Goal: Task Accomplishment & Management: Manage account settings

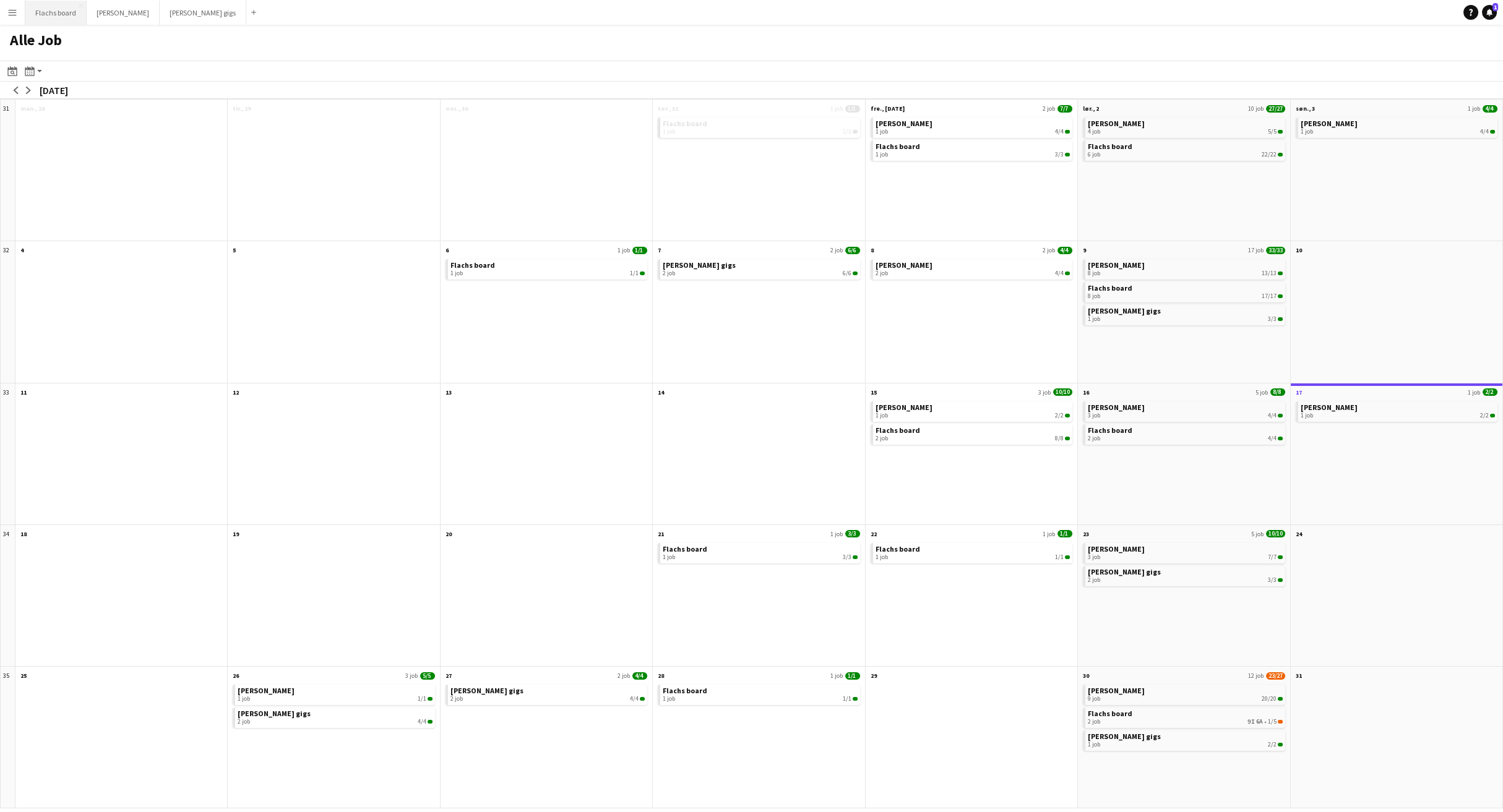
click at [55, 20] on button "Flachs board Luk" at bounding box center [56, 12] width 61 height 24
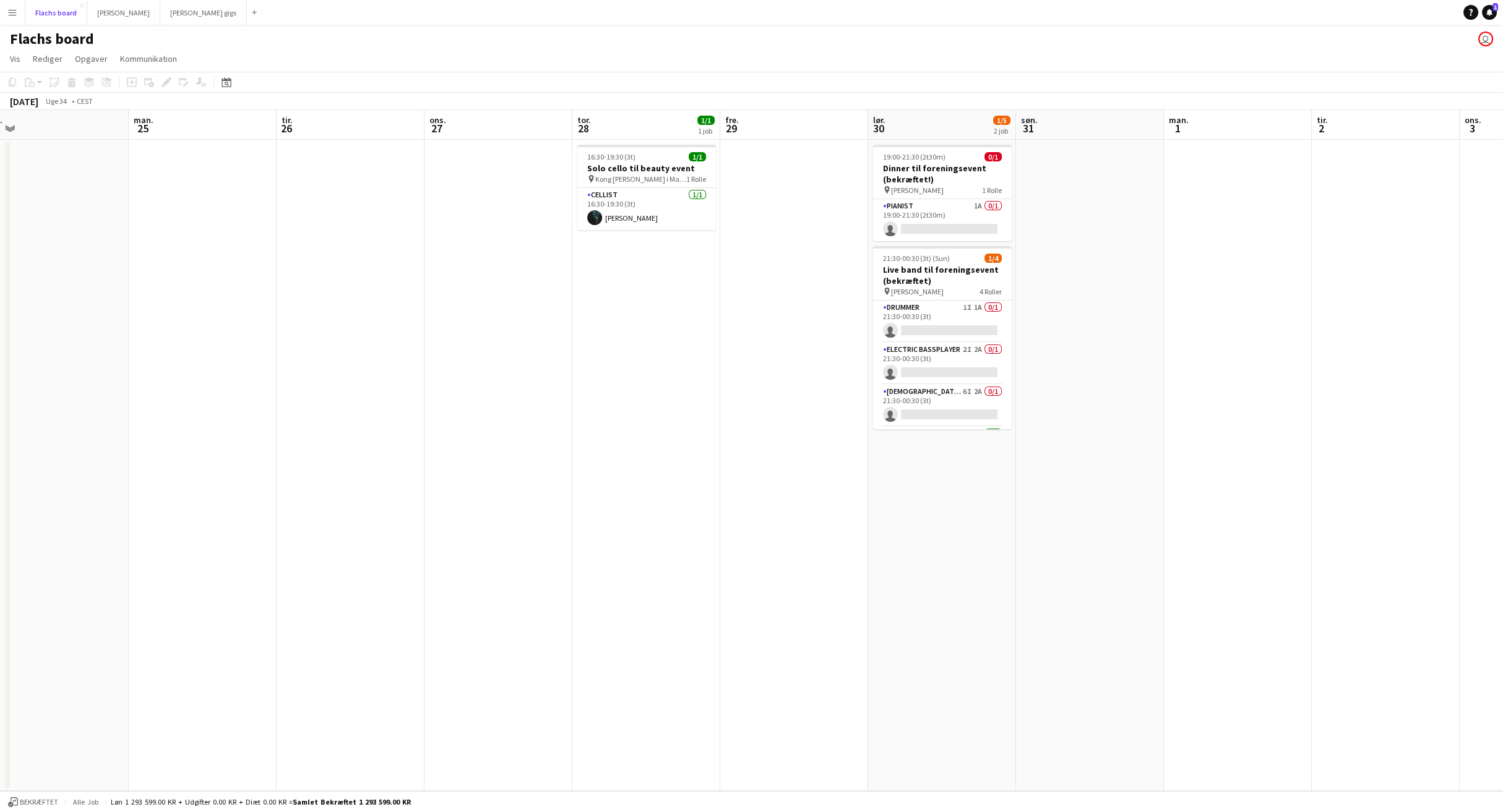
scroll to position [0, 612]
click at [971, 363] on app-card-role "Electric Bassplayer 2I 2A 0/1 21:30-00:30 (3t) single-neutral-actions" at bounding box center [940, 363] width 139 height 42
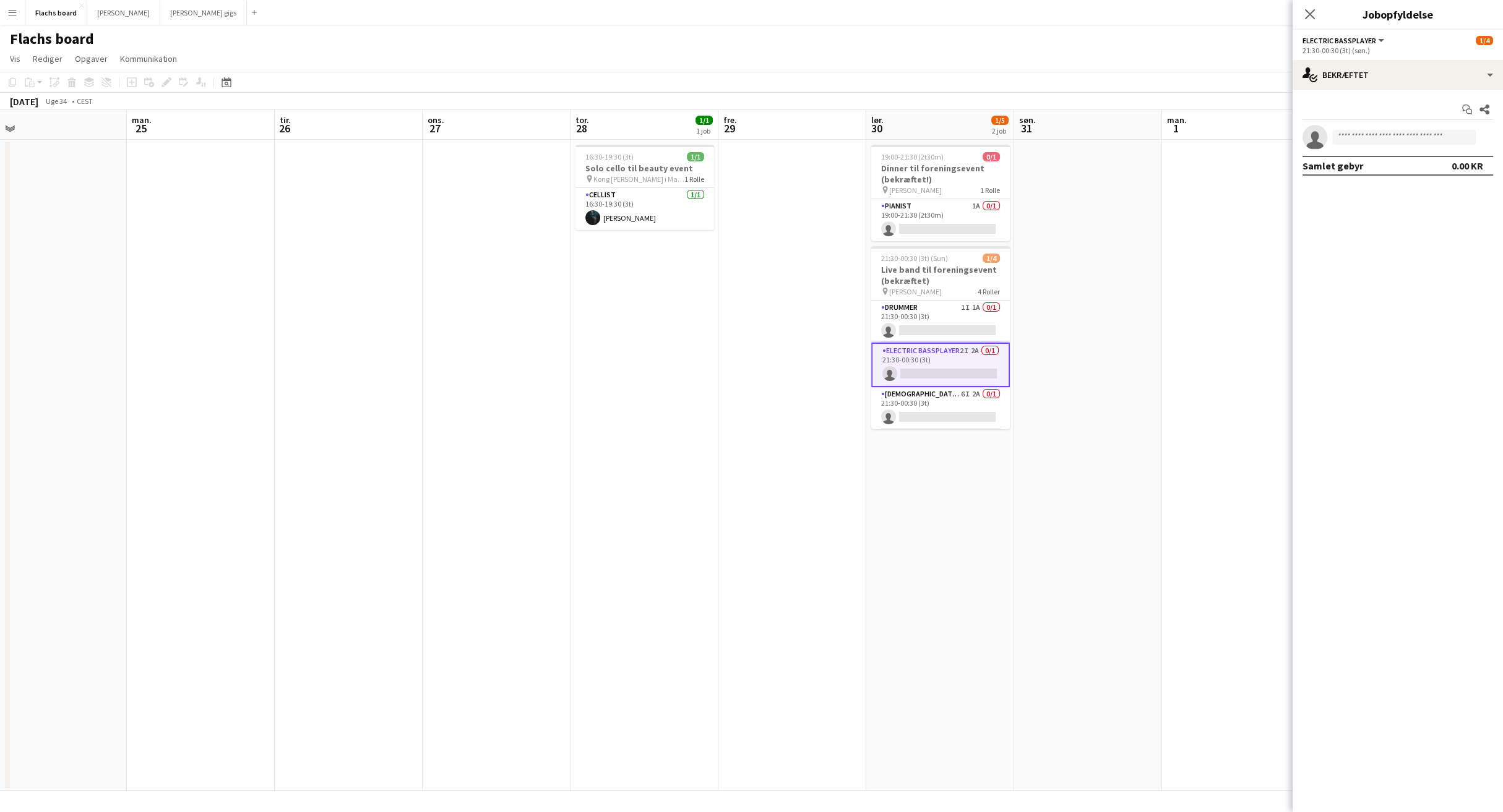
scroll to position [41, 0]
click at [1367, 44] on span "Electric Bassplayer" at bounding box center [1339, 40] width 73 height 9
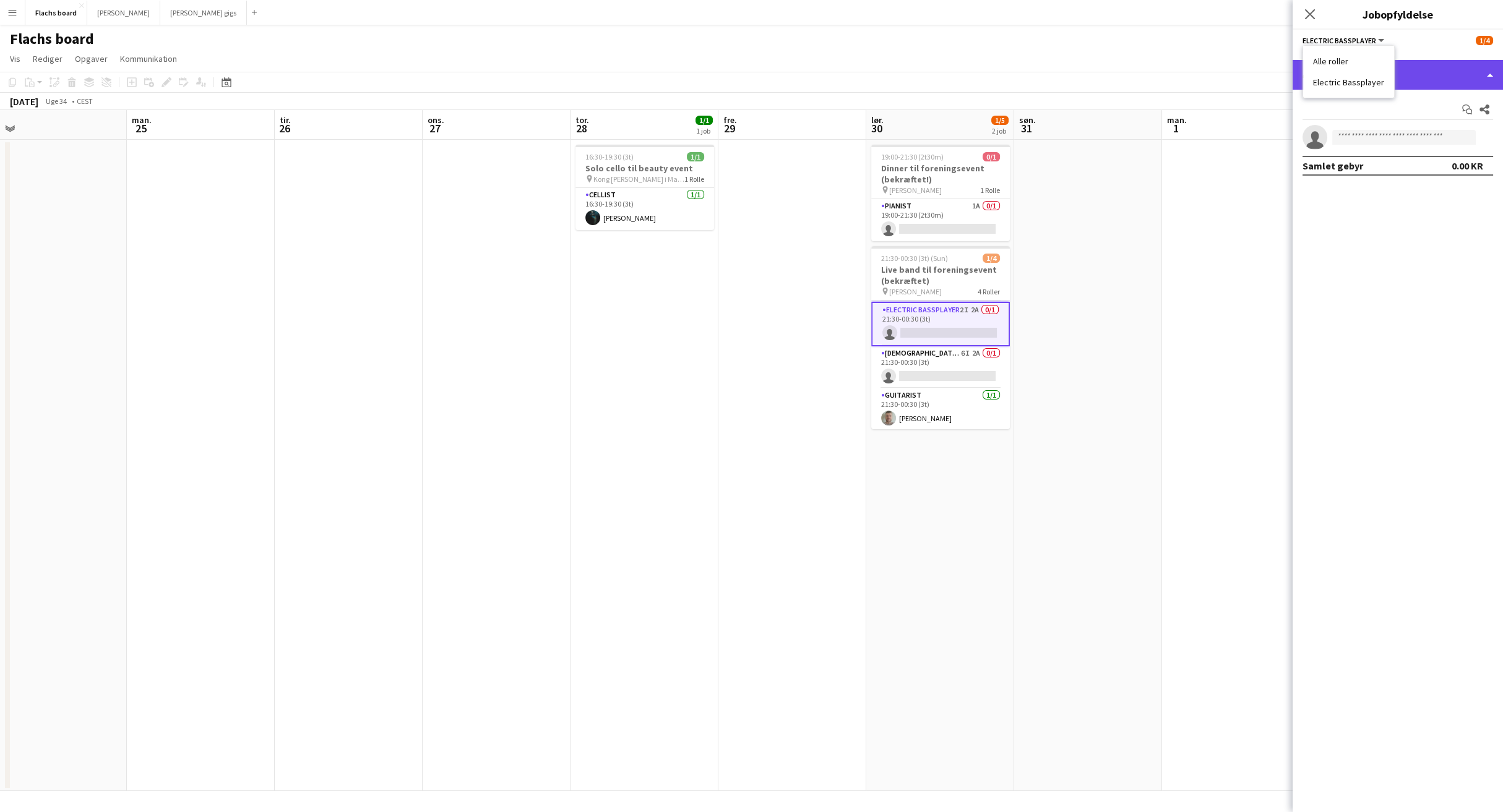
click at [1423, 66] on div "single-neutral-actions-check-2 Bekræftet" at bounding box center [1398, 75] width 210 height 30
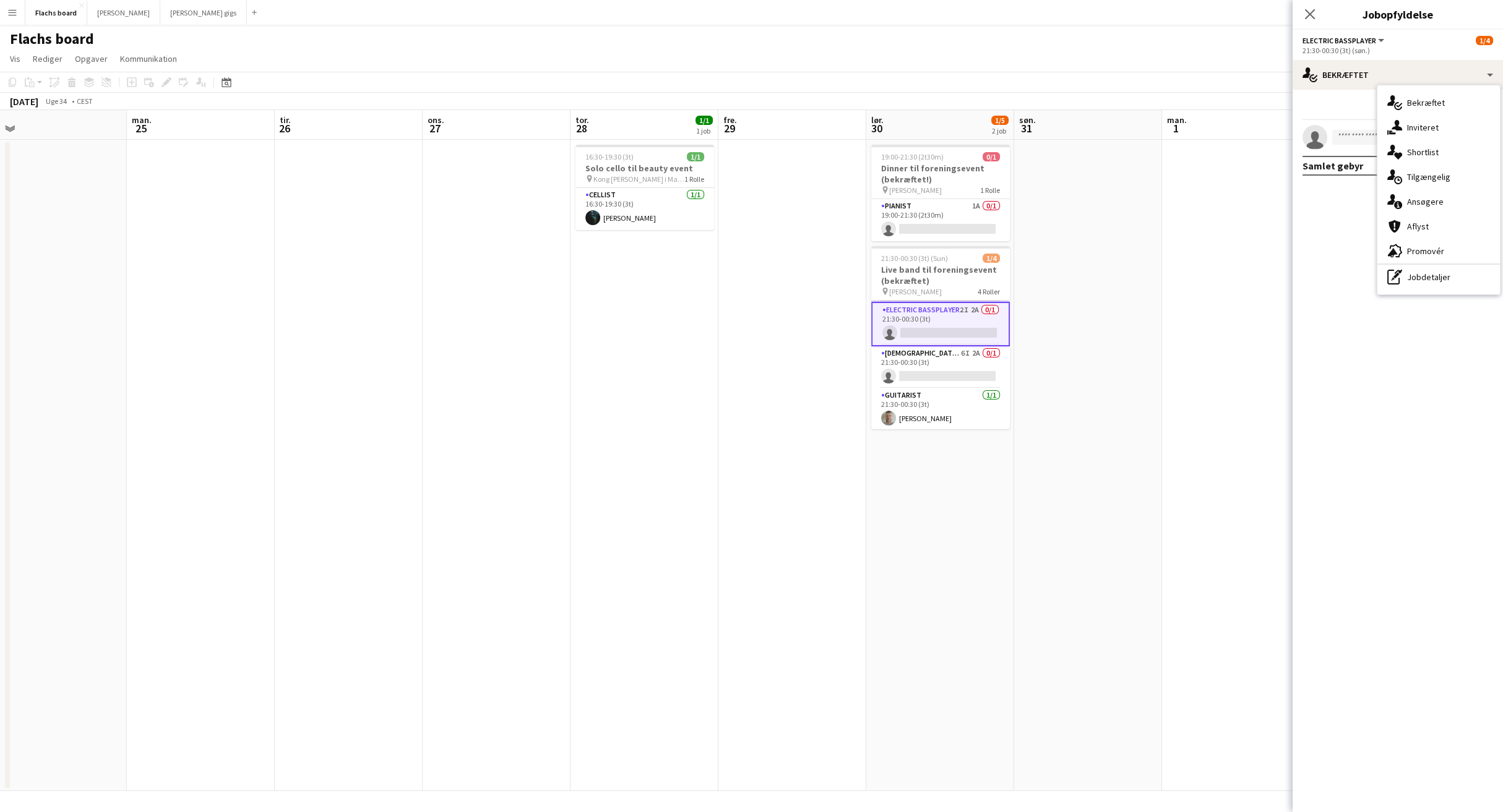
click at [1444, 203] on div "single-neutral-actions-information Ansøgere" at bounding box center [1438, 201] width 122 height 25
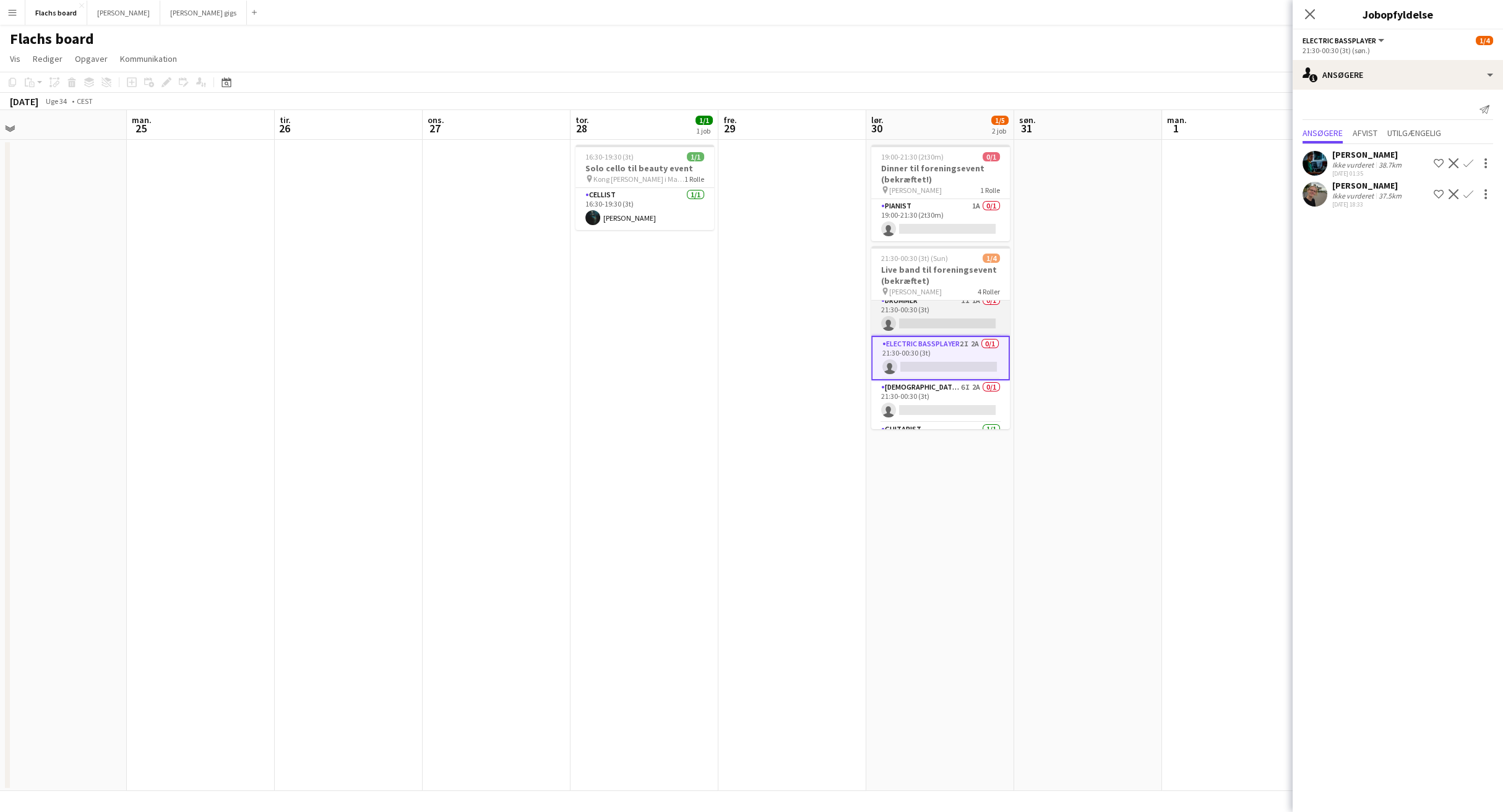
click at [940, 305] on app-card-role "Drummer 1I 1A 0/1 21:30-00:30 (3t) single-neutral-actions" at bounding box center [940, 315] width 139 height 42
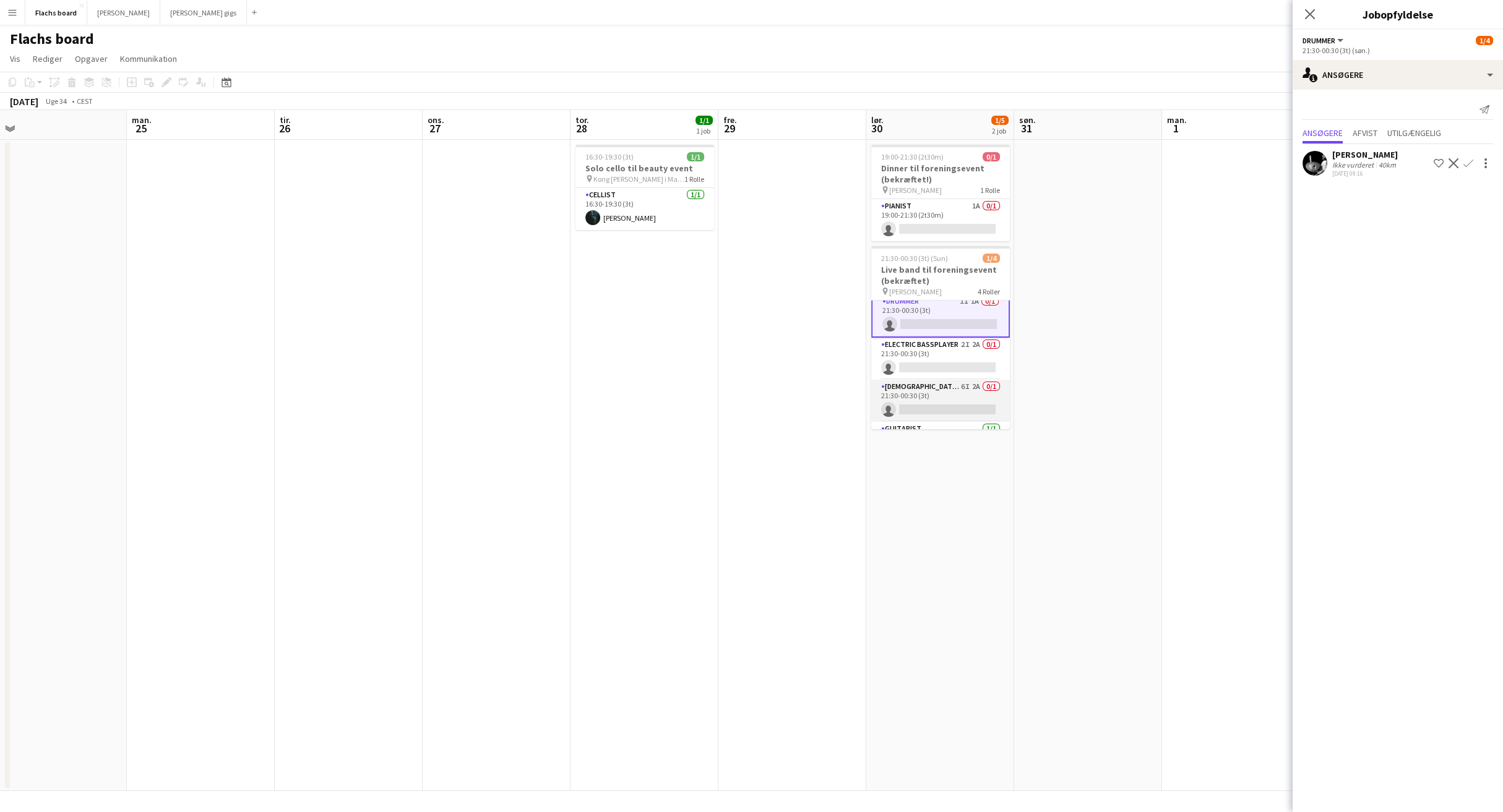
scroll to position [0, 0]
click at [950, 365] on app-card-role "[DEMOGRAPHIC_DATA] Singer 6I 2A 0/1 21:30-00:30 (3t) single-neutral-actions" at bounding box center [940, 368] width 139 height 42
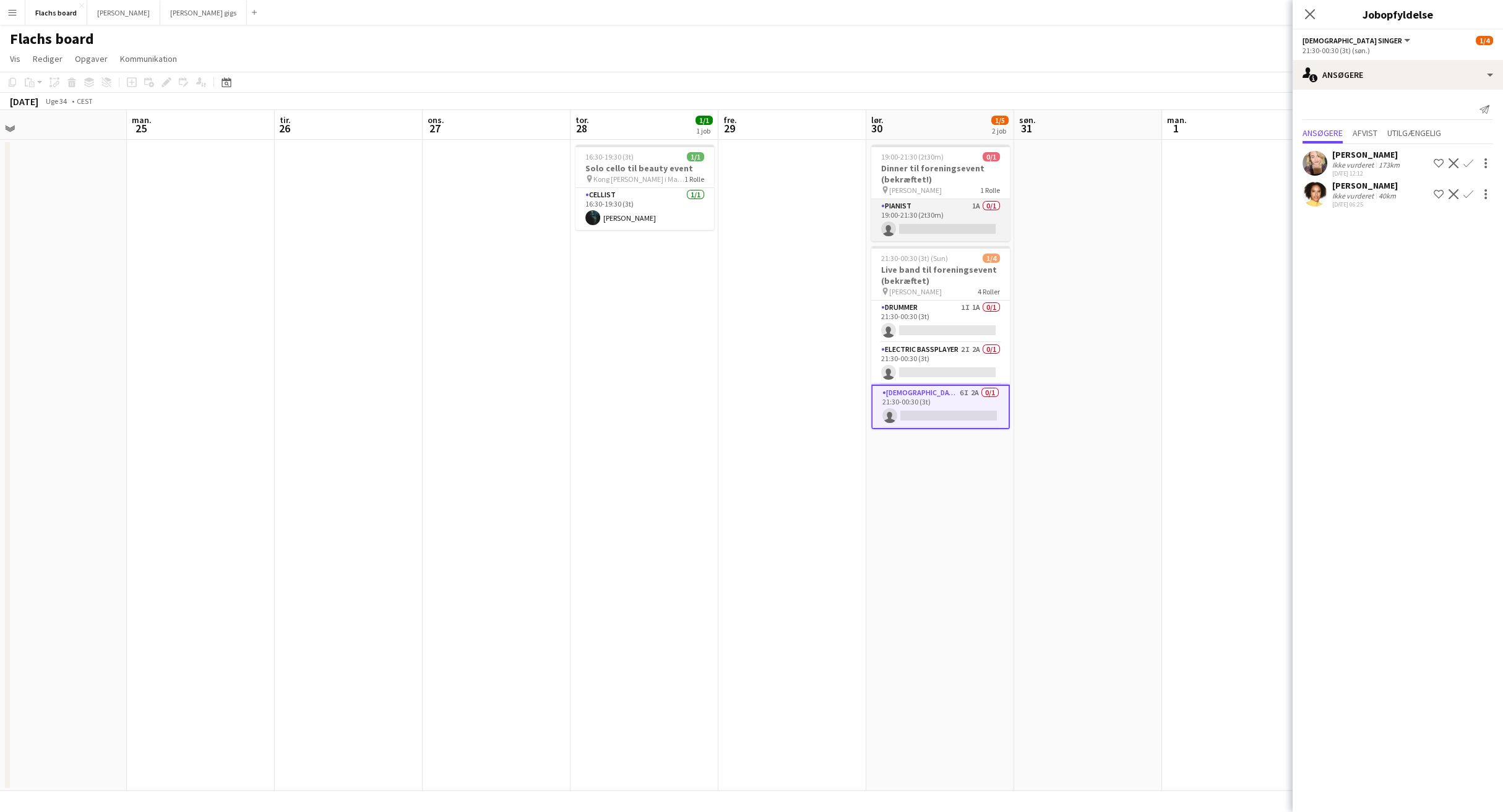
click at [945, 235] on app-card-role "Pianist 1A 0/1 19:00-21:30 (2t30m) single-neutral-actions" at bounding box center [940, 220] width 139 height 42
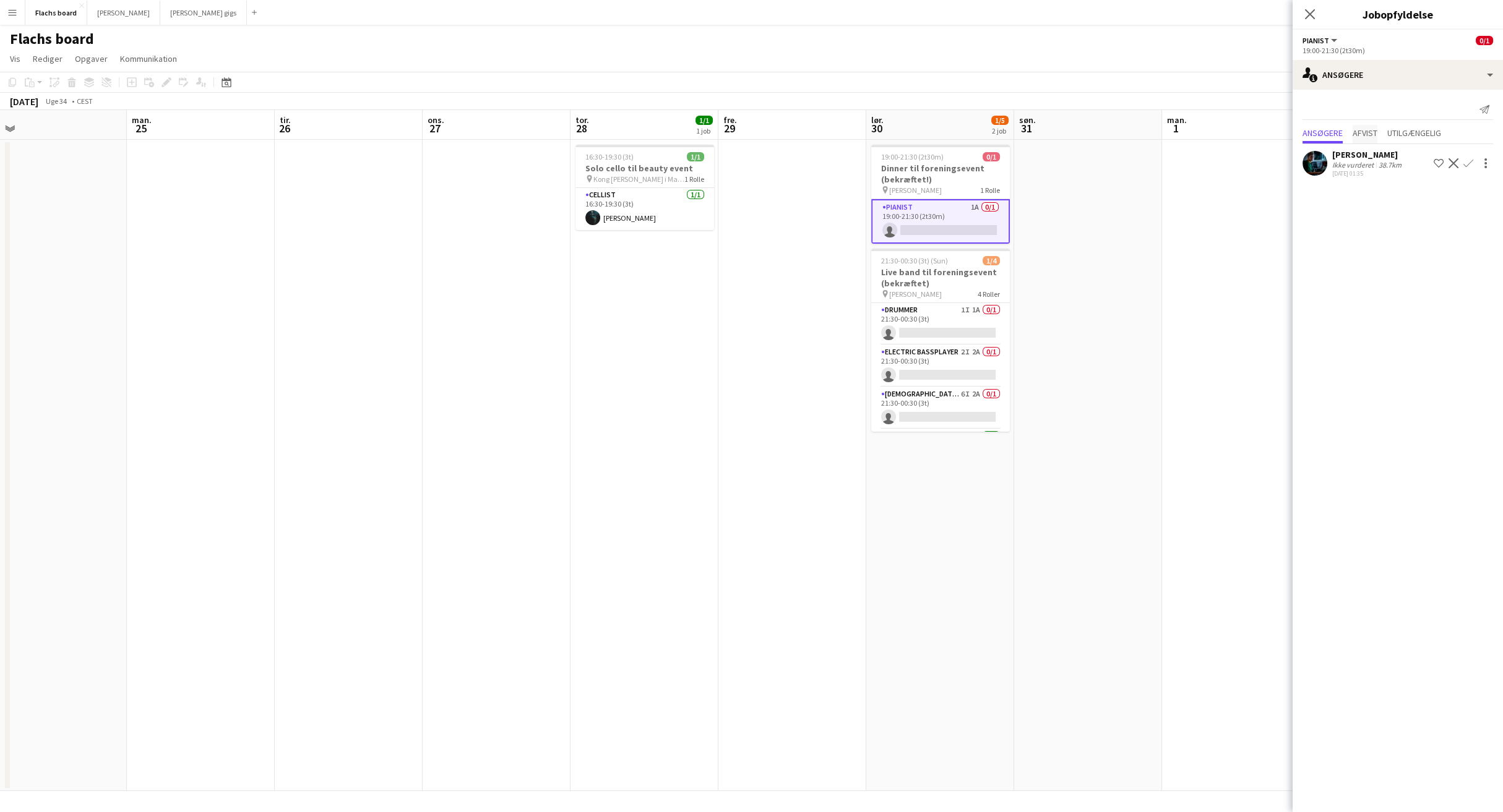
click at [1352, 125] on span "Afvist" at bounding box center [1365, 134] width 25 height 19
click at [1323, 131] on span "Ansøgere" at bounding box center [1322, 133] width 40 height 9
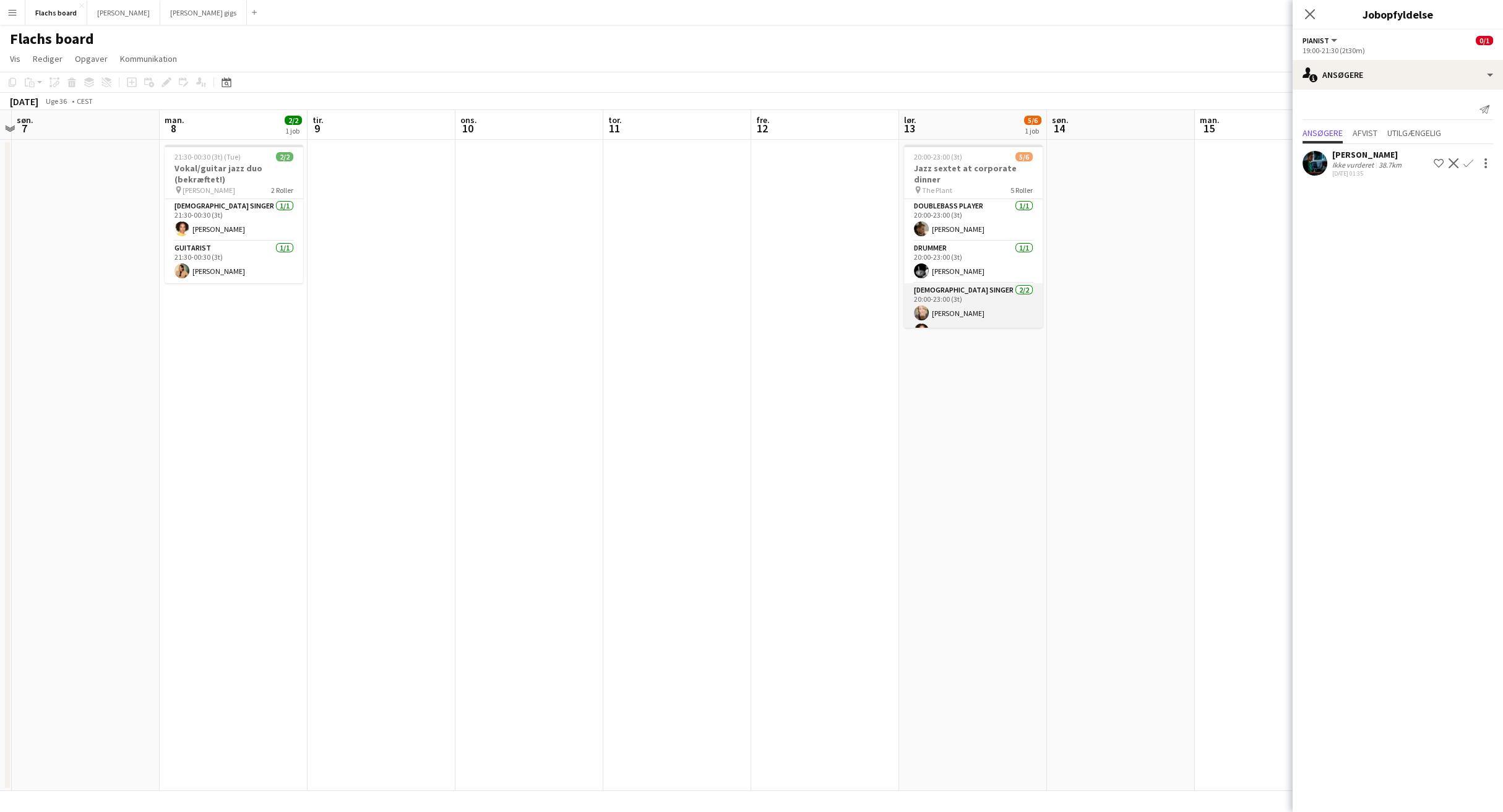
scroll to position [88, 0]
click at [979, 263] on app-card-role "Pianist 1I 0/1 20:00-23:00 (3t) single-neutral-actions" at bounding box center [973, 276] width 139 height 42
click at [1360, 121] on div "Send notifikation Ansøgere Afvist Utilgængelig Ingen ventende ansøgere" at bounding box center [1398, 134] width 210 height 90
click at [1360, 131] on span "Afvist" at bounding box center [1365, 133] width 25 height 9
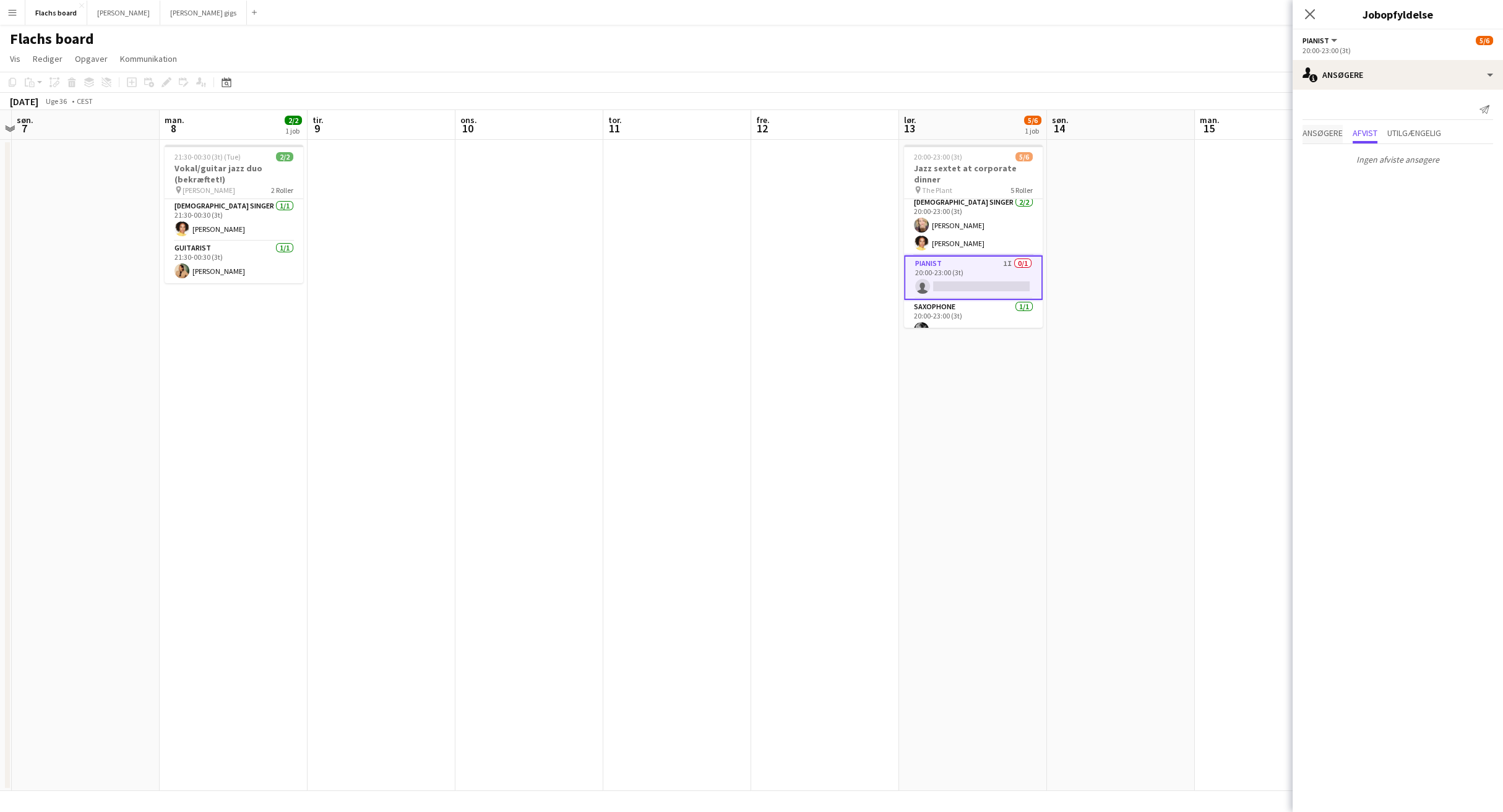
click at [1314, 132] on span "Ansøgere" at bounding box center [1322, 133] width 40 height 9
click at [1339, 83] on div "single-neutral-actions-information Ansøgere" at bounding box center [1398, 75] width 210 height 30
click at [1376, 129] on span "Afvist" at bounding box center [1365, 133] width 25 height 9
click at [1367, 82] on div "single-neutral-actions-information Ansøgere" at bounding box center [1398, 75] width 210 height 30
click at [1395, 118] on div "single-neutral-actions-share-1 Inviteret" at bounding box center [1438, 127] width 122 height 25
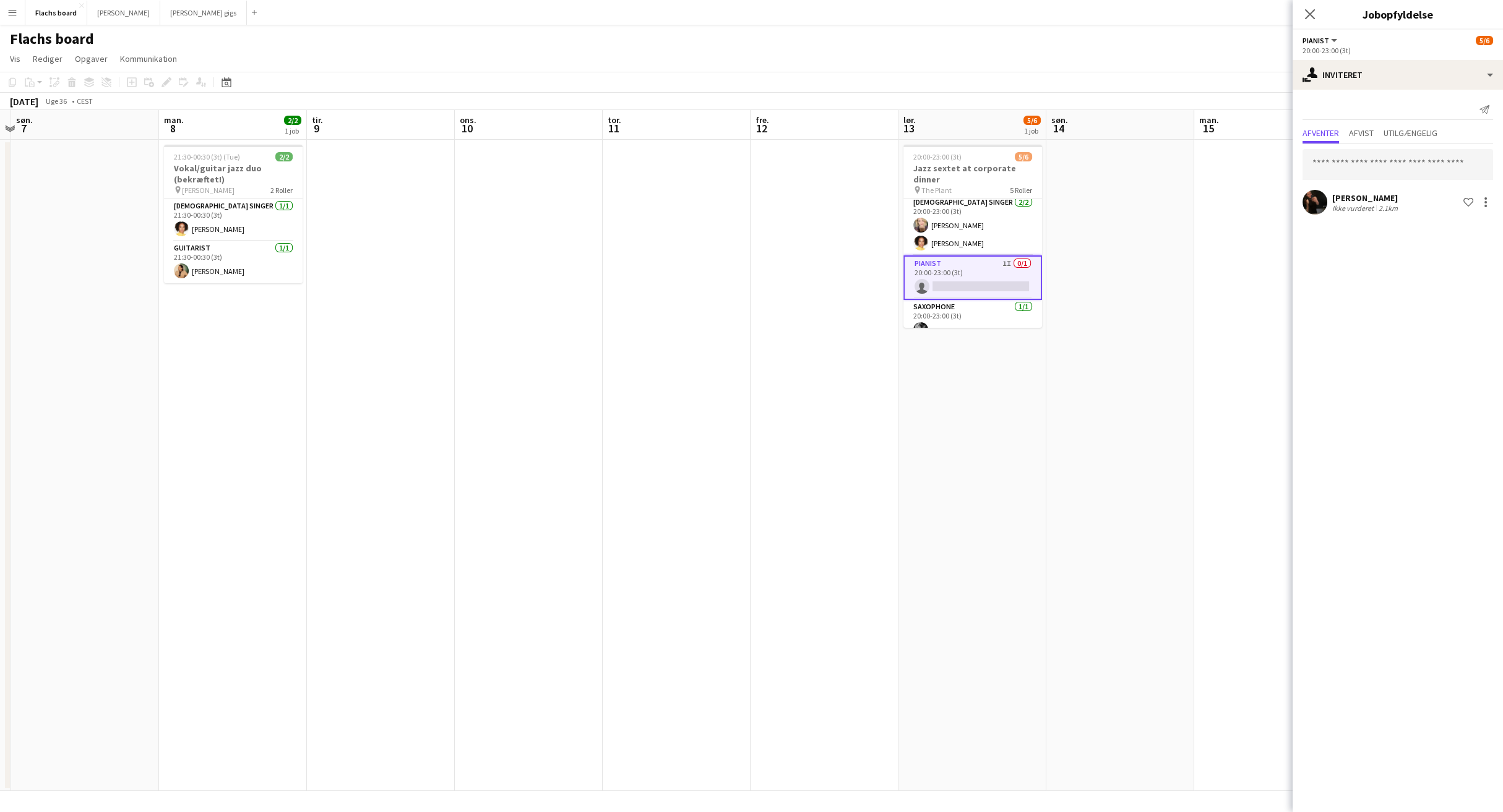
click at [1181, 235] on app-date-cell at bounding box center [1120, 465] width 148 height 651
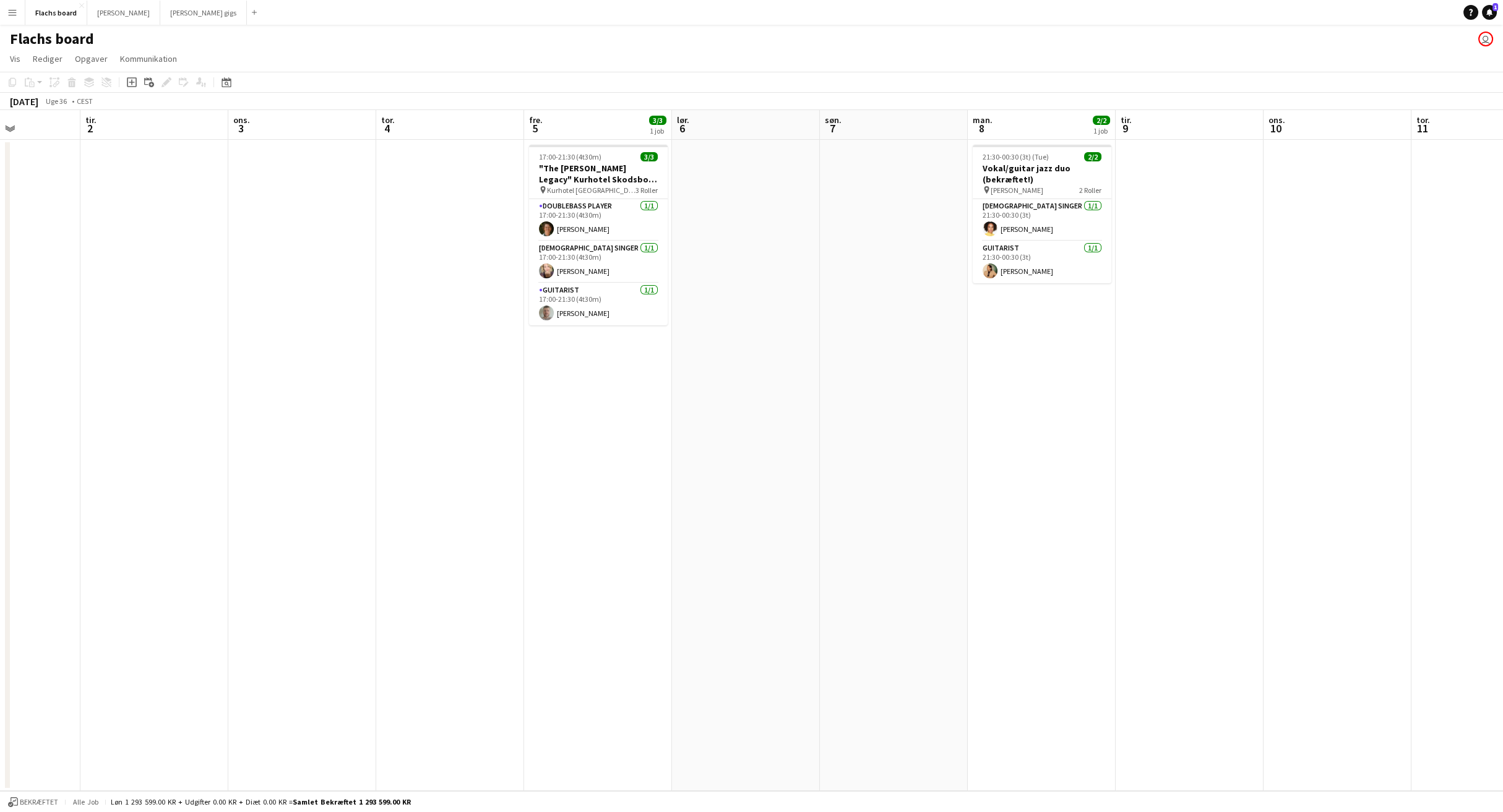
scroll to position [0, 364]
